Goal: Transaction & Acquisition: Purchase product/service

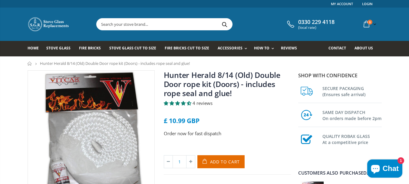
click at [107, 26] on input "text" at bounding box center [198, 23] width 203 height 11
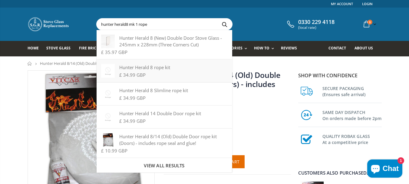
type input "hunter herald8 mk 1 rope"
click at [128, 72] on span "£ 34.99 GBP" at bounding box center [132, 75] width 26 height 6
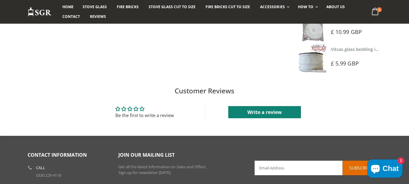
scroll to position [251, 0]
